Goal: Task Accomplishment & Management: Use online tool/utility

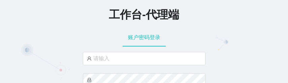
click at [229, 17] on div "工作台-代理端" at bounding box center [144, 14] width 288 height 15
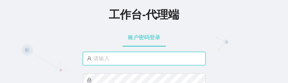
click at [139, 56] on input "text" at bounding box center [144, 58] width 122 height 13
paste input "admin"
type input "admin"
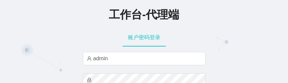
drag, startPoint x: 244, startPoint y: 13, endPoint x: 221, endPoint y: 20, distance: 24.4
click at [244, 13] on div "工作台-代理端" at bounding box center [144, 14] width 288 height 15
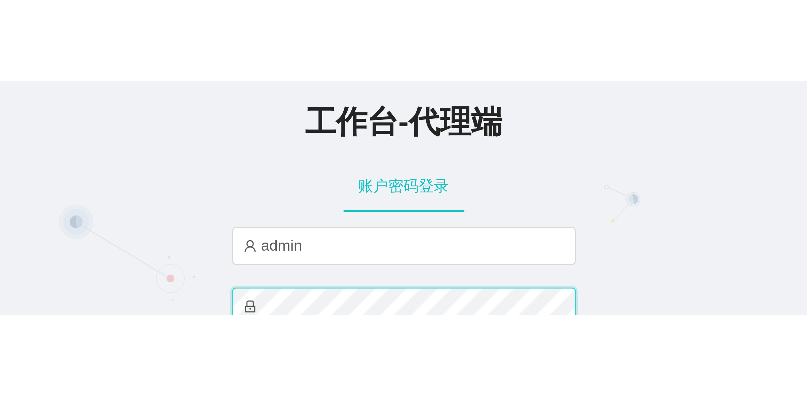
scroll to position [1, 0]
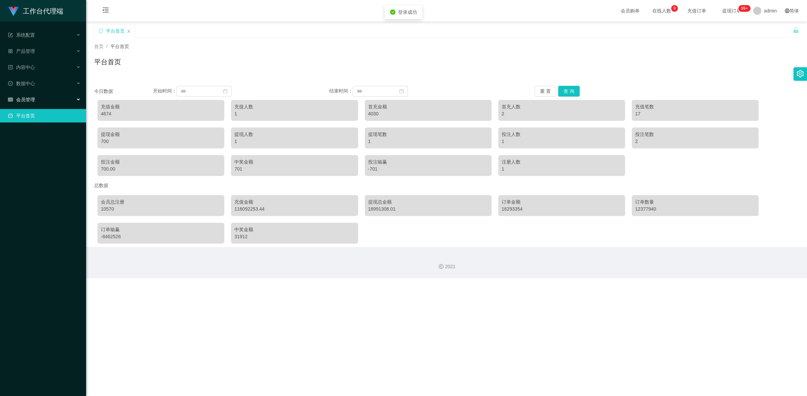
click at [52, 83] on div "会员管理" at bounding box center [43, 99] width 86 height 13
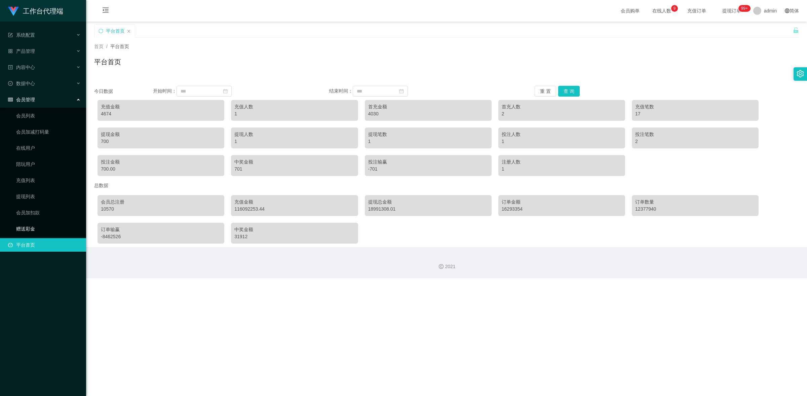
click at [39, 83] on link "赠送彩金" at bounding box center [48, 228] width 65 height 13
